Goal: Information Seeking & Learning: Learn about a topic

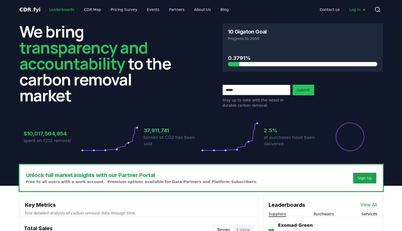
click at [53, 10] on link "Leaderboards" at bounding box center [62, 10] width 34 height 10
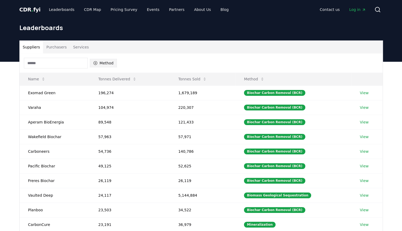
click at [101, 63] on button "Method" at bounding box center [103, 63] width 27 height 9
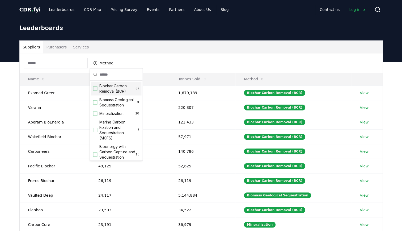
click at [95, 89] on div "Suggestions" at bounding box center [95, 88] width 4 height 4
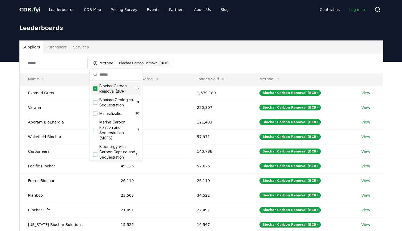
click at [194, 59] on div "Method 1 Biochar Carbon Removal (BCR)" at bounding box center [201, 62] width 363 height 19
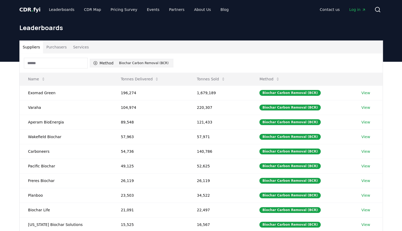
click at [98, 63] on button "Method 1 Biochar Carbon Removal (BCR)" at bounding box center [132, 63] width 84 height 9
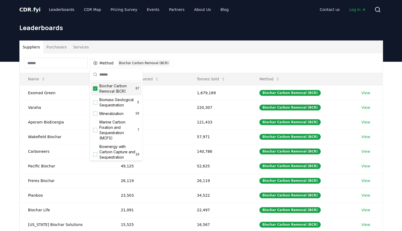
click at [95, 89] on icon "Suggestions" at bounding box center [95, 88] width 4 height 4
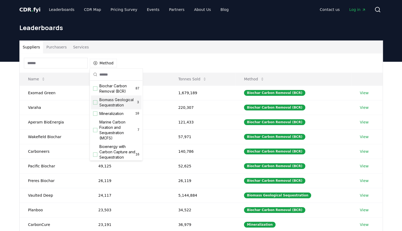
click at [96, 104] on div "Suggestions" at bounding box center [95, 102] width 4 height 4
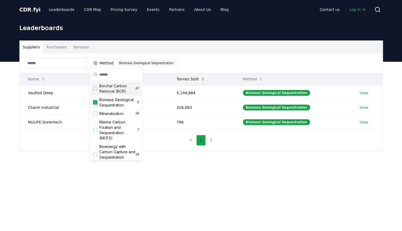
click at [204, 78] on icon at bounding box center [203, 79] width 4 height 4
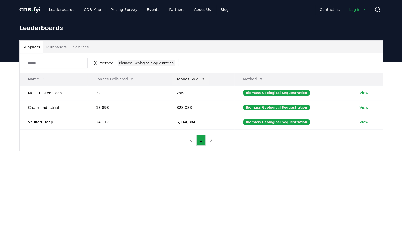
click at [204, 78] on icon at bounding box center [203, 79] width 4 height 4
click at [96, 63] on icon "button" at bounding box center [95, 63] width 4 height 4
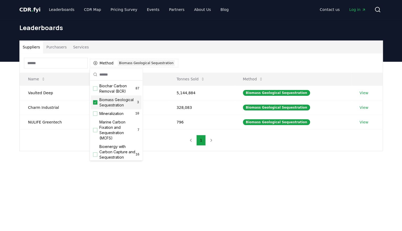
click at [95, 104] on icon "Suggestions" at bounding box center [95, 102] width 4 height 4
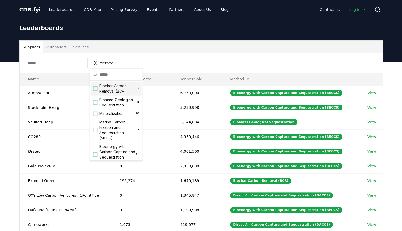
click at [94, 88] on div "Suggestions" at bounding box center [95, 88] width 4 height 4
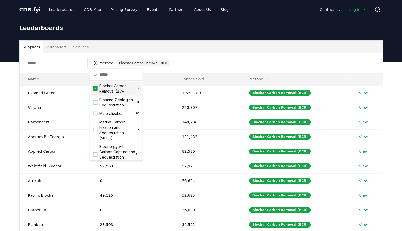
click at [291, 56] on div "Method 1 Biochar Carbon Removal (BCR)" at bounding box center [201, 62] width 363 height 19
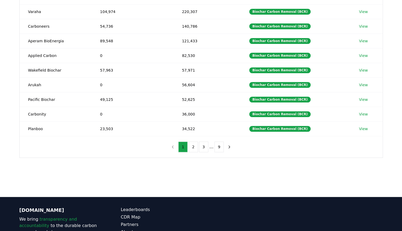
scroll to position [95, 0]
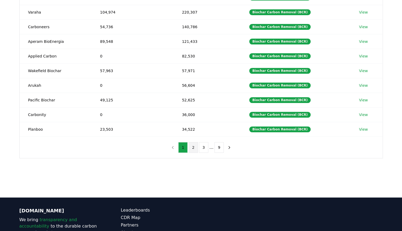
click at [194, 143] on button "2" at bounding box center [193, 147] width 9 height 11
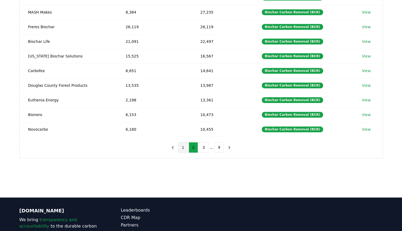
click at [184, 145] on button "1" at bounding box center [182, 147] width 9 height 11
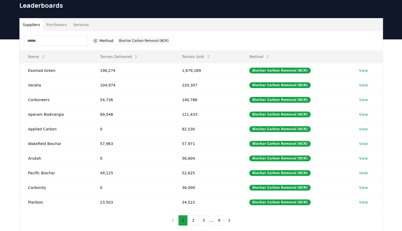
scroll to position [0, 0]
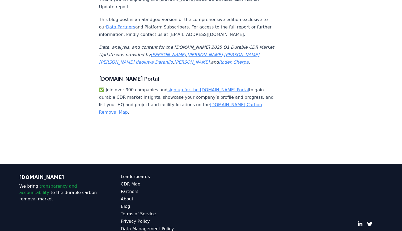
scroll to position [3153, 0]
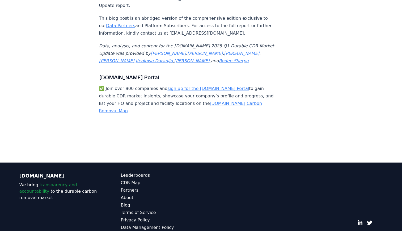
click at [29, 172] on div "CDR.fyi We bring transparency and accountability to the durable carbon removal …" at bounding box center [59, 205] width 80 height 66
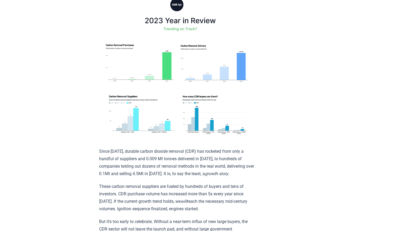
scroll to position [76, 0]
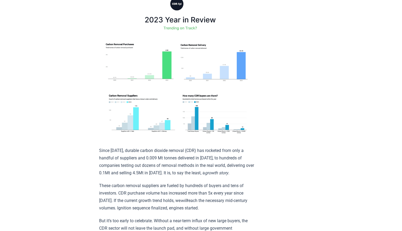
click at [198, 104] on img at bounding box center [177, 65] width 156 height 148
click at [214, 117] on img at bounding box center [177, 65] width 156 height 148
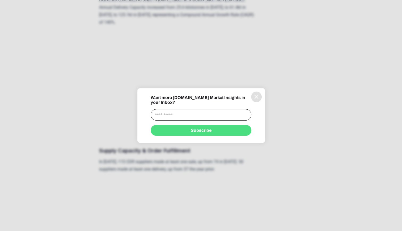
scroll to position [884, 0]
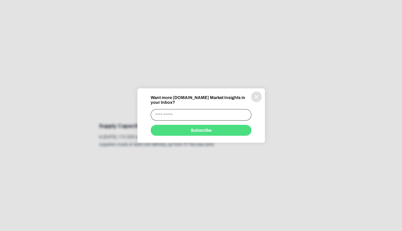
click at [261, 103] on div "Want more CDR.fyi Market Insights in your Inbox? Subscribe" at bounding box center [201, 115] width 128 height 40
click at [257, 105] on div "Want more CDR.fyi Market Insights in your Inbox? Subscribe" at bounding box center [201, 115] width 128 height 40
click at [253, 100] on icon "information" at bounding box center [256, 97] width 6 height 6
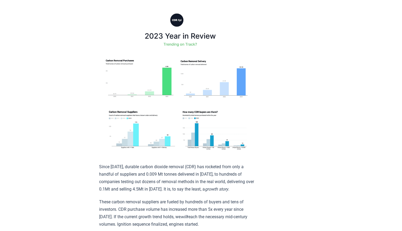
scroll to position [0, 0]
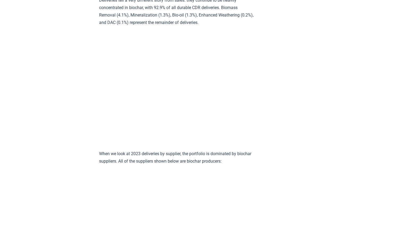
scroll to position [1915, 0]
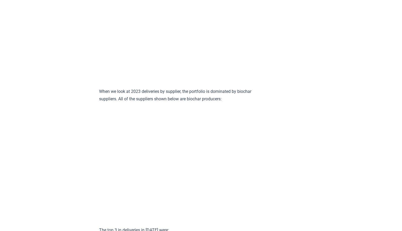
scroll to position [1979, 0]
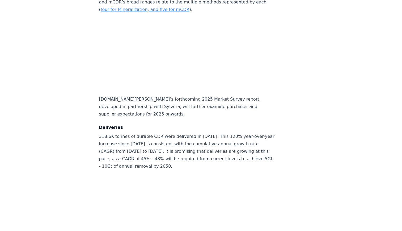
scroll to position [2587, 0]
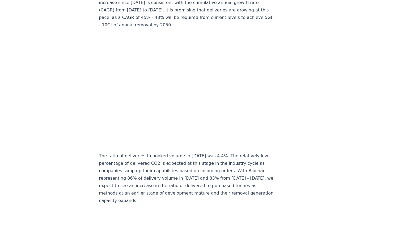
scroll to position [2733, 0]
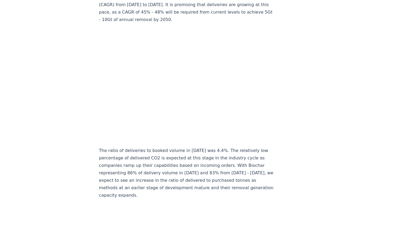
click at [33, 182] on div "February 14, 2025 Keep Calm and Remove On - CDR.fyi 2024 Year in Review Highlig…" at bounding box center [201, 194] width 372 height 5825
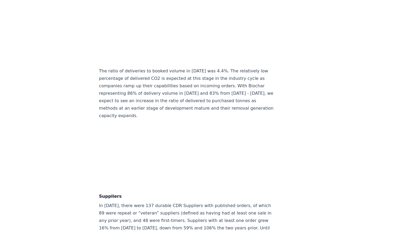
click at [41, 168] on div "February 14, 2025 Keep Calm and Remove On - CDR.fyi 2024 Year in Review Highlig…" at bounding box center [201, 114] width 372 height 5825
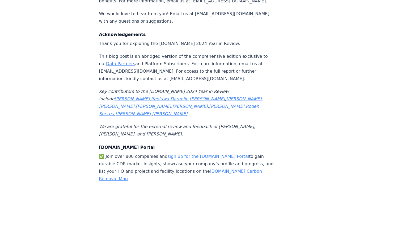
scroll to position [5650, 0]
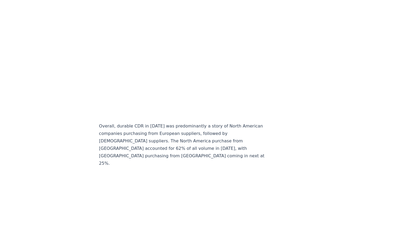
scroll to position [4698, 0]
